Goal: Download file/media

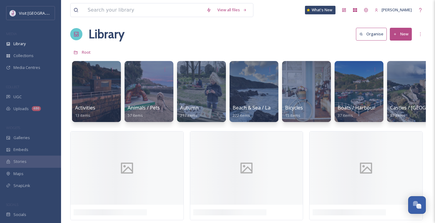
scroll to position [561, 0]
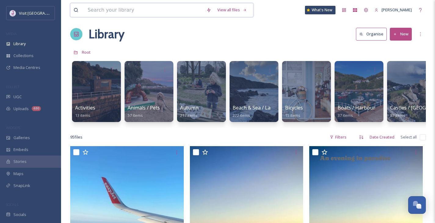
click at [122, 10] on input at bounding box center [144, 9] width 119 height 13
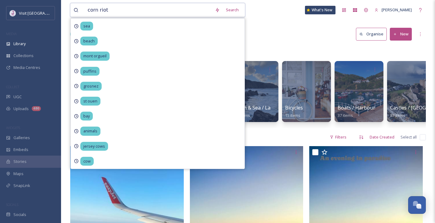
type input "corn riots"
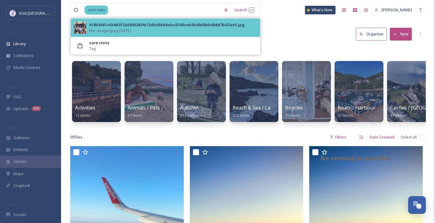
click at [163, 29] on div "618b8361c634d3f23d8062834c13db086d8abcd345ceb0b00d8bb668d7bd3ae5.jpg File - ima…" at bounding box center [173, 28] width 168 height 12
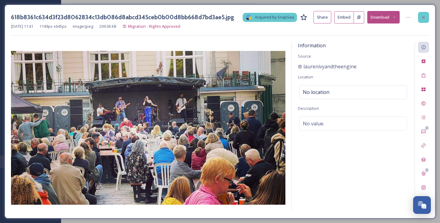
click at [421, 13] on div at bounding box center [423, 17] width 11 height 11
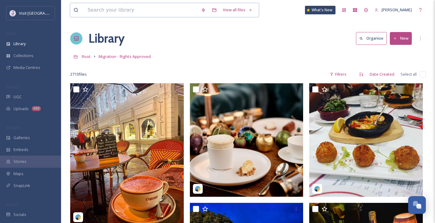
click at [143, 15] on input at bounding box center [141, 9] width 113 height 13
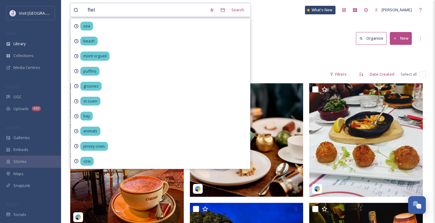
type input "field"
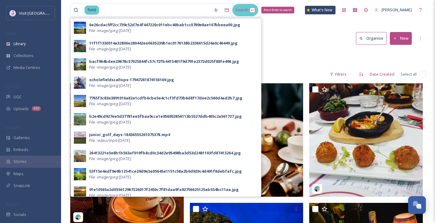
click at [254, 10] on div "Search Press Enter to search" at bounding box center [245, 10] width 26 height 12
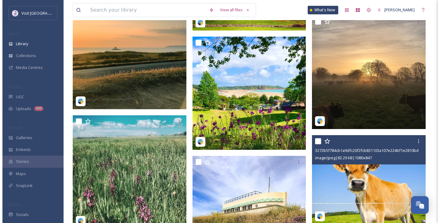
scroll to position [1000, 0]
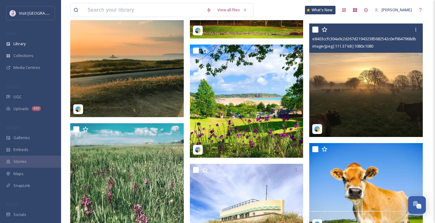
click at [387, 78] on img at bounding box center [366, 81] width 114 height 114
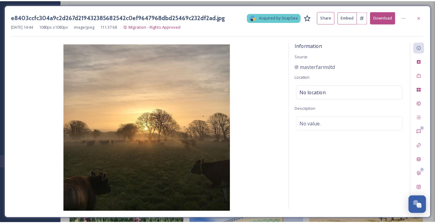
scroll to position [1011, 0]
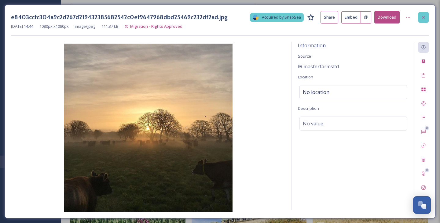
click at [423, 15] on icon at bounding box center [423, 17] width 5 height 5
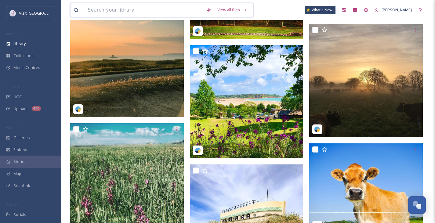
click at [144, 9] on input at bounding box center [144, 9] width 119 height 13
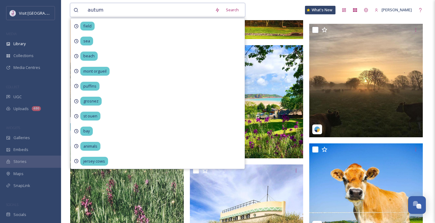
type input "autumn"
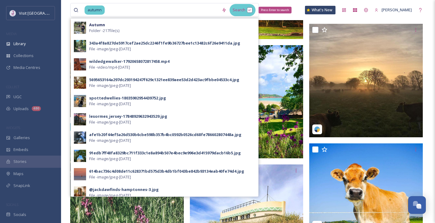
click at [249, 7] on div "Search Press Enter to search" at bounding box center [243, 10] width 26 height 12
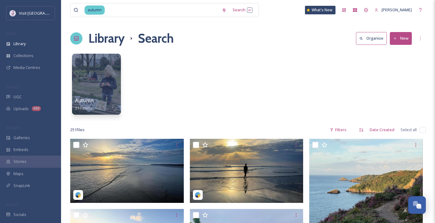
click at [305, 65] on div "Autumn 217 items" at bounding box center [248, 86] width 356 height 70
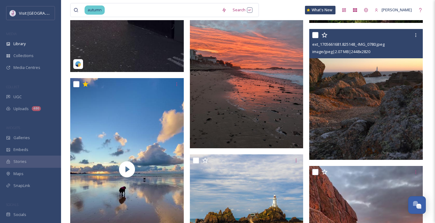
scroll to position [2421, 0]
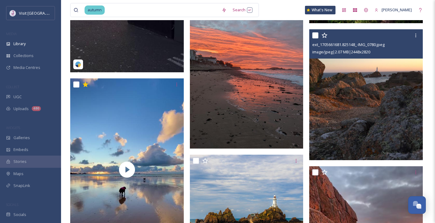
click at [393, 103] on img at bounding box center [366, 94] width 114 height 131
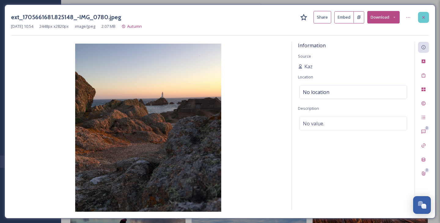
click at [423, 19] on icon at bounding box center [423, 17] width 5 height 5
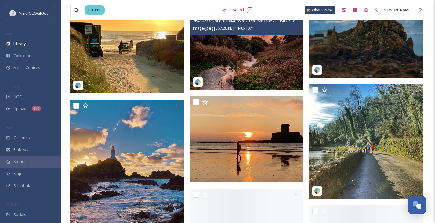
scroll to position [5582, 0]
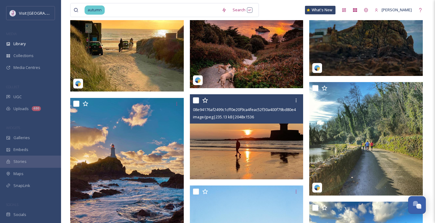
click at [271, 157] on img at bounding box center [247, 136] width 114 height 85
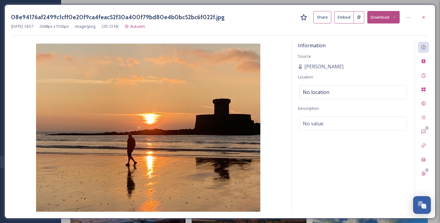
click at [384, 14] on button "Download" at bounding box center [383, 17] width 32 height 13
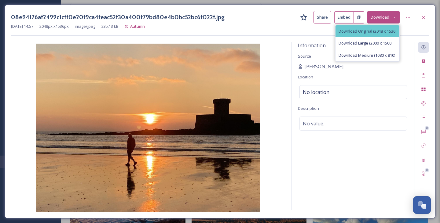
click at [373, 34] on div "Download Original (2048 x 1536)" at bounding box center [367, 31] width 64 height 12
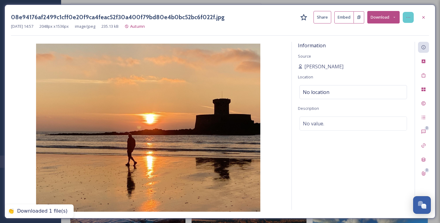
click at [411, 18] on div at bounding box center [408, 17] width 11 height 11
click at [321, 68] on span "[PERSON_NAME]" at bounding box center [323, 66] width 39 height 7
click at [427, 16] on div at bounding box center [423, 17] width 11 height 11
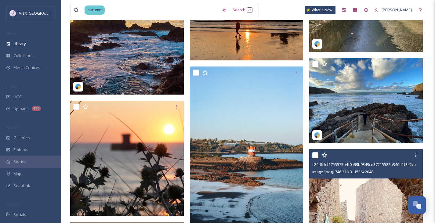
scroll to position [5738, 0]
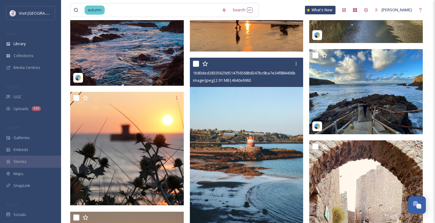
click at [242, 109] on img at bounding box center [247, 143] width 114 height 170
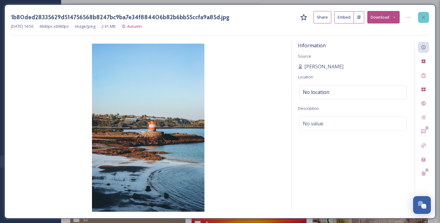
click at [425, 18] on icon at bounding box center [423, 17] width 5 height 5
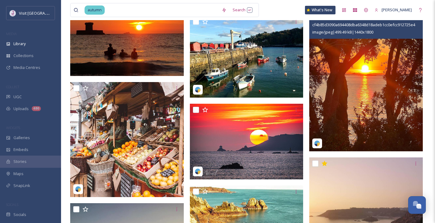
scroll to position [6023, 0]
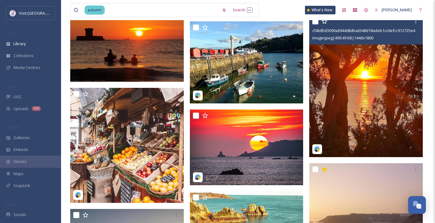
click at [378, 81] on img at bounding box center [366, 86] width 114 height 142
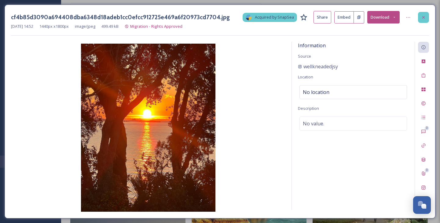
click at [424, 18] on icon at bounding box center [423, 17] width 5 height 5
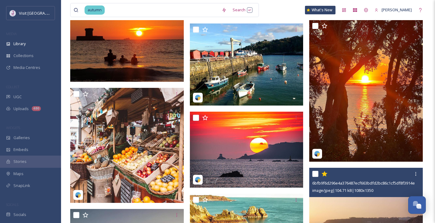
scroll to position [6217, 0]
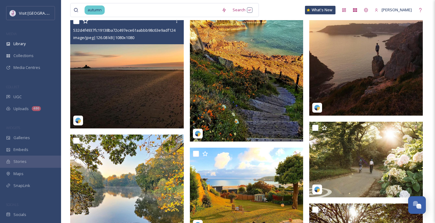
click at [146, 69] on img at bounding box center [127, 72] width 114 height 114
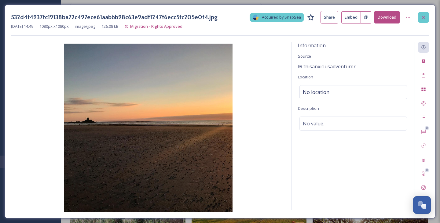
click at [424, 21] on div at bounding box center [423, 17] width 11 height 11
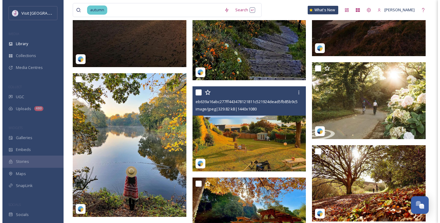
scroll to position [6281, 0]
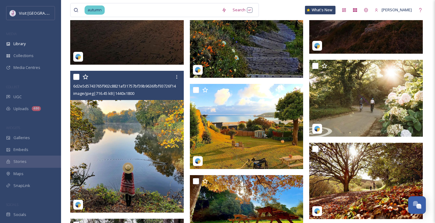
click at [135, 97] on div "6d2e5d5743765f902c8821af31757bf39b9636fbf93726f14b348c87570721e5.jpg image/jpeg…" at bounding box center [127, 85] width 114 height 29
click at [139, 124] on img at bounding box center [127, 142] width 114 height 142
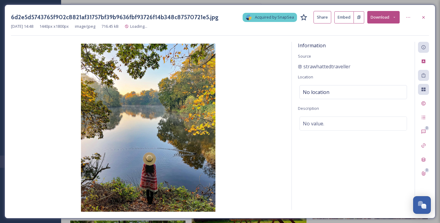
click at [382, 14] on button "Download" at bounding box center [383, 17] width 32 height 13
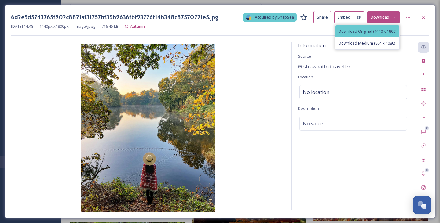
click at [380, 28] on span "Download Original (1440 x 1800)" at bounding box center [367, 31] width 58 height 6
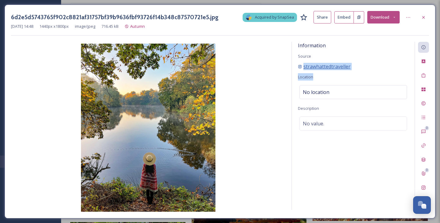
drag, startPoint x: 368, startPoint y: 73, endPoint x: 302, endPoint y: 66, distance: 66.7
click at [302, 66] on div "Information Source strawhattedtraveller Location No location Description No val…" at bounding box center [353, 126] width 123 height 168
click at [395, 65] on div "strawhattedtraveller" at bounding box center [353, 66] width 111 height 7
drag, startPoint x: 365, startPoint y: 65, endPoint x: 302, endPoint y: 65, distance: 62.9
click at [302, 65] on div "strawhattedtraveller" at bounding box center [353, 66] width 111 height 7
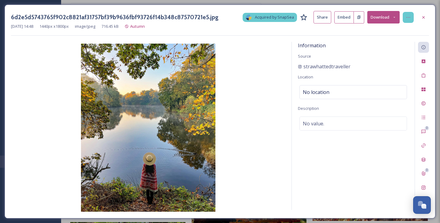
click at [410, 16] on icon at bounding box center [408, 17] width 5 height 5
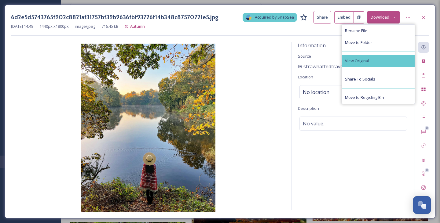
click at [385, 58] on div "View Original" at bounding box center [378, 61] width 73 height 12
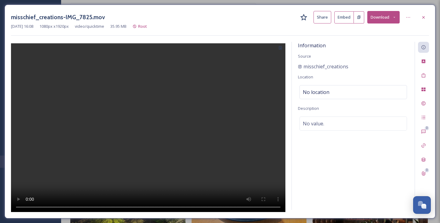
scroll to position [555, 0]
